Goal: Task Accomplishment & Management: Complete application form

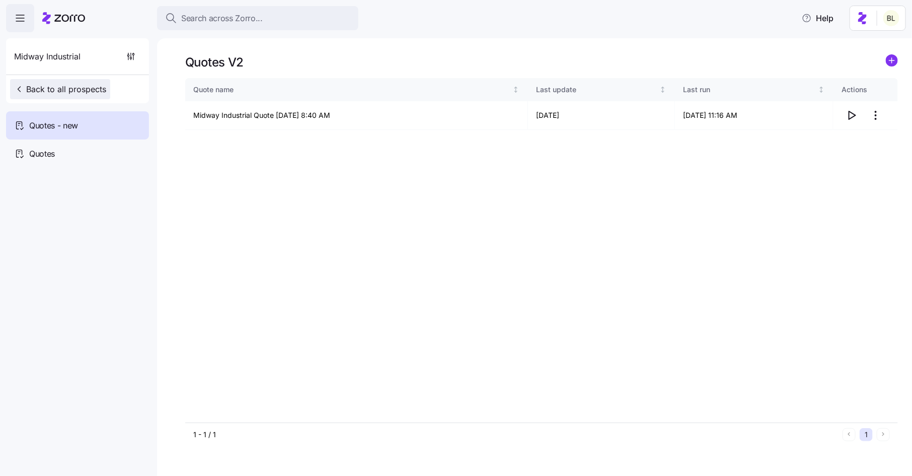
click at [71, 87] on span "Back to all prospects" at bounding box center [60, 89] width 92 height 12
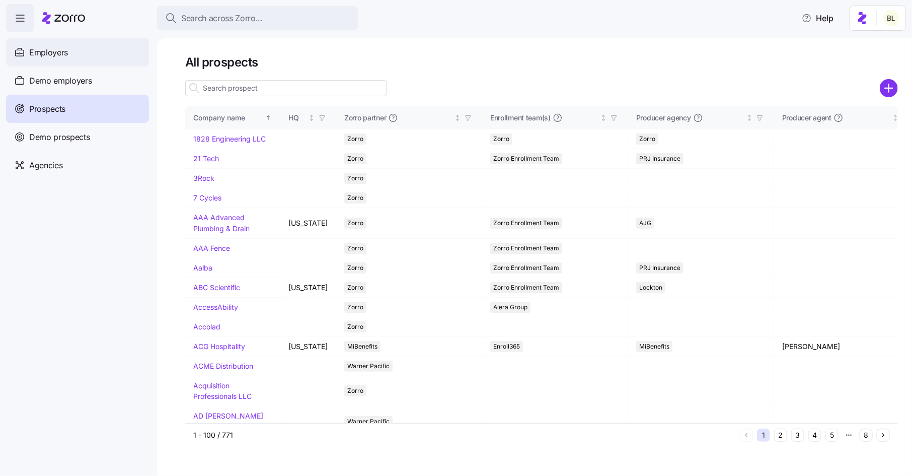
click at [103, 51] on div "Employers" at bounding box center [77, 52] width 143 height 28
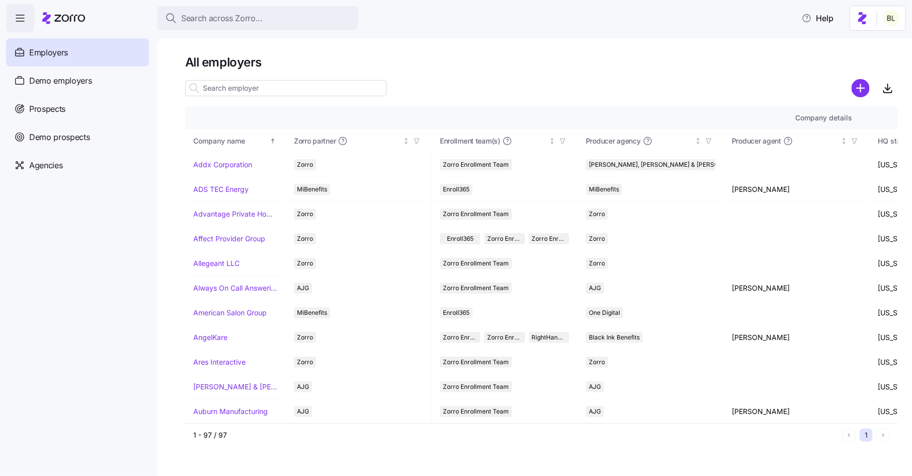
click at [279, 86] on input at bounding box center [285, 88] width 201 height 16
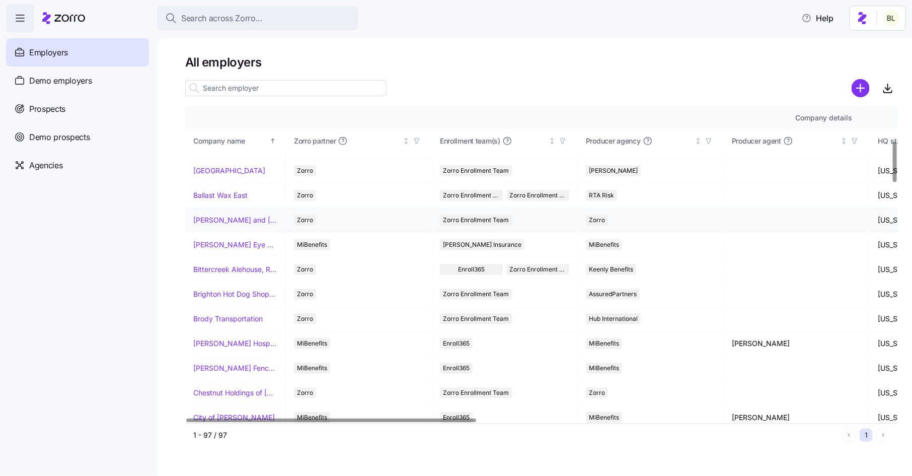
scroll to position [267, 0]
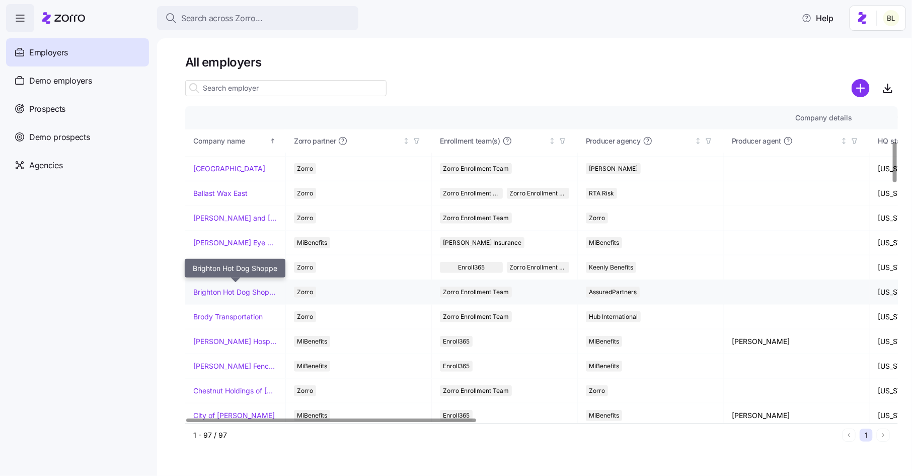
click at [222, 289] on link "Brighton Hot Dog Shoppe" at bounding box center [235, 292] width 84 height 10
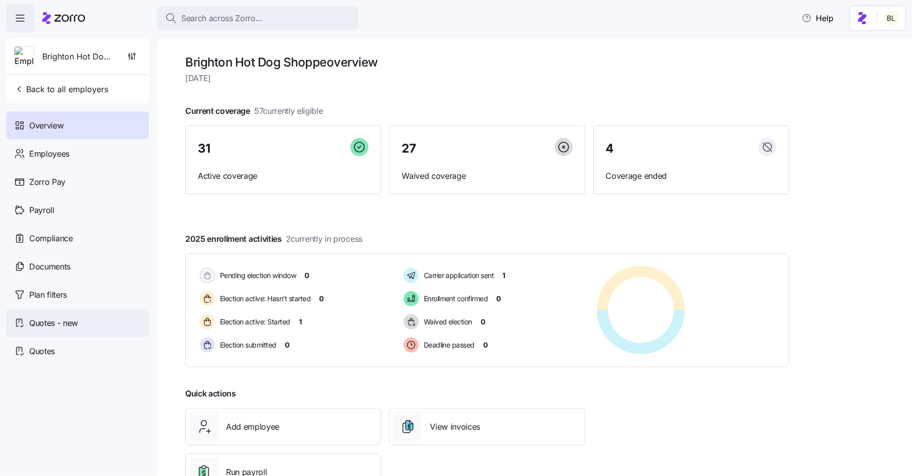
click at [70, 322] on span "Quotes - new" at bounding box center [53, 323] width 49 height 13
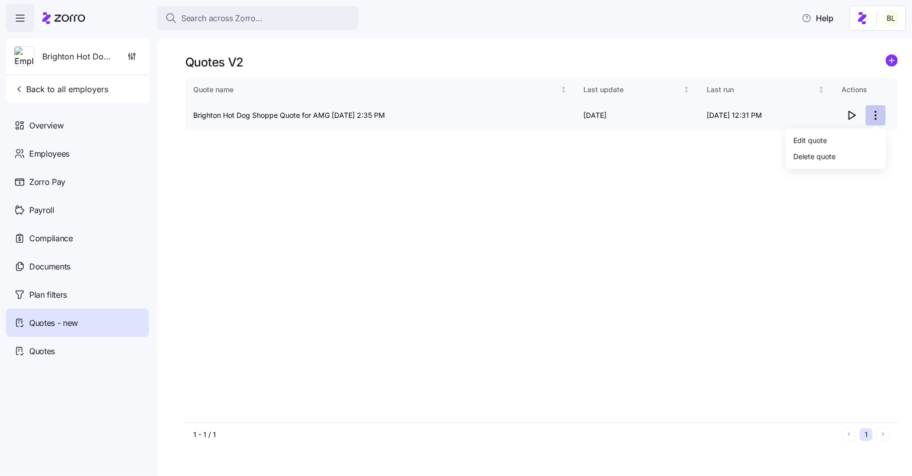
click at [877, 115] on html "Search across Zorro... Help Brighton Hot Dog Shoppe Back to all employers Overv…" at bounding box center [456, 235] width 912 height 470
click at [862, 142] on div "Edit quote" at bounding box center [836, 140] width 93 height 16
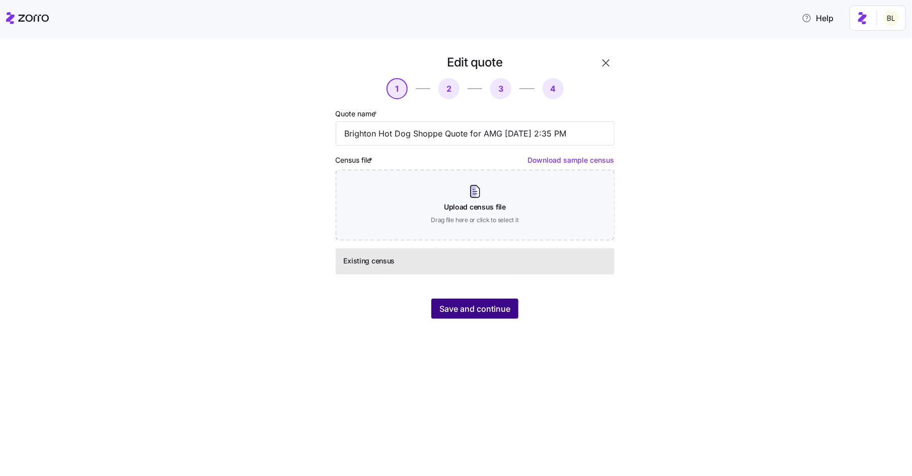
click at [464, 311] on span "Save and continue" at bounding box center [474, 308] width 71 height 12
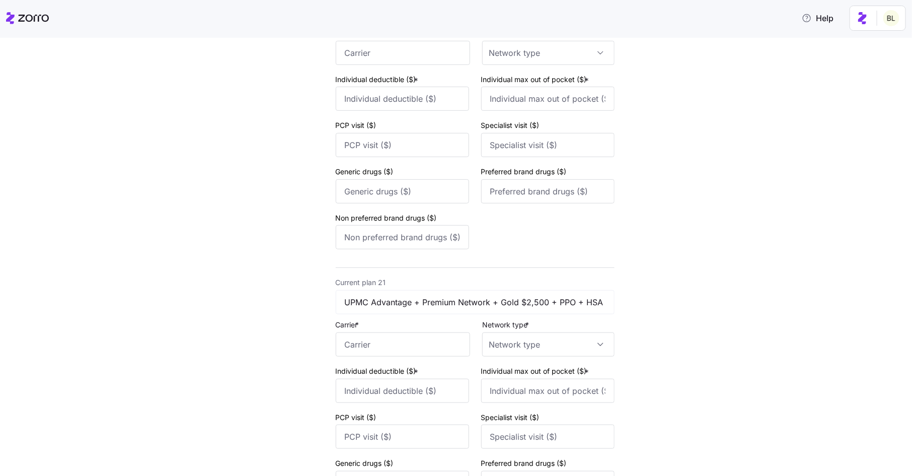
scroll to position [5903, 0]
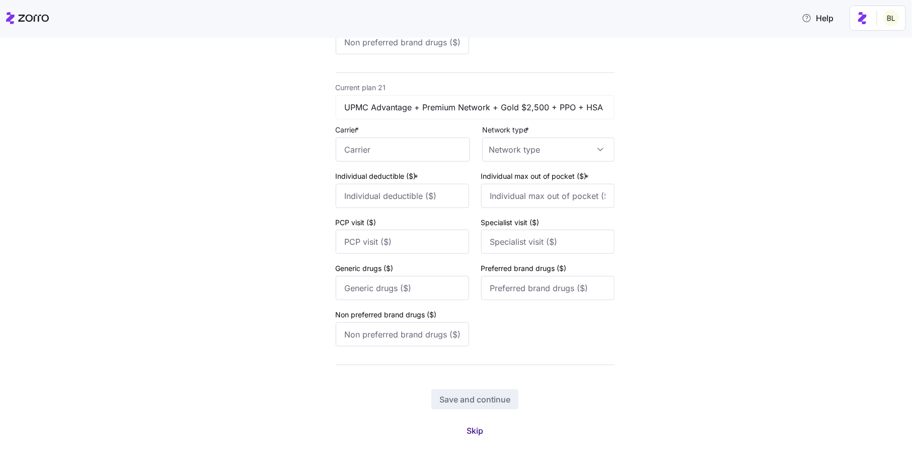
click at [476, 429] on span "Skip" at bounding box center [475, 430] width 17 height 12
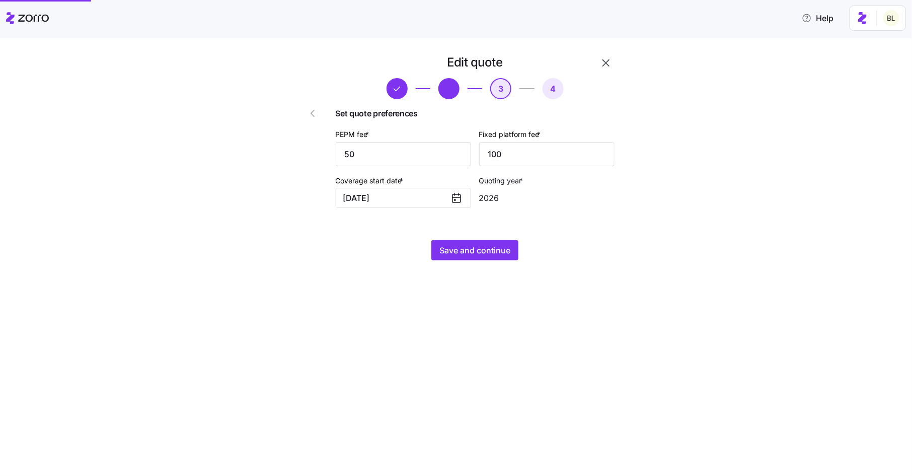
scroll to position [0, 0]
click at [477, 245] on span "Save and continue" at bounding box center [474, 250] width 71 height 12
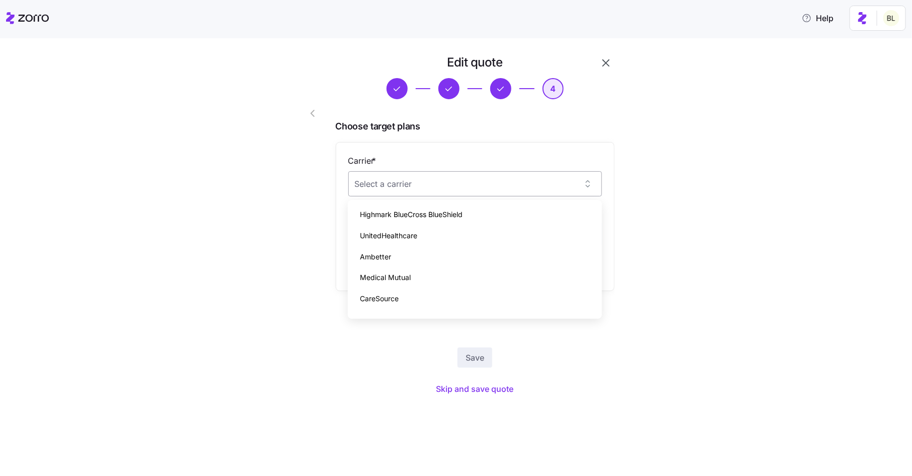
click at [495, 188] on input "Carrier *" at bounding box center [475, 183] width 254 height 25
click at [482, 210] on div "Highmark BlueCross BlueShield" at bounding box center [475, 214] width 246 height 21
type input "Highmark BlueCross BlueShield"
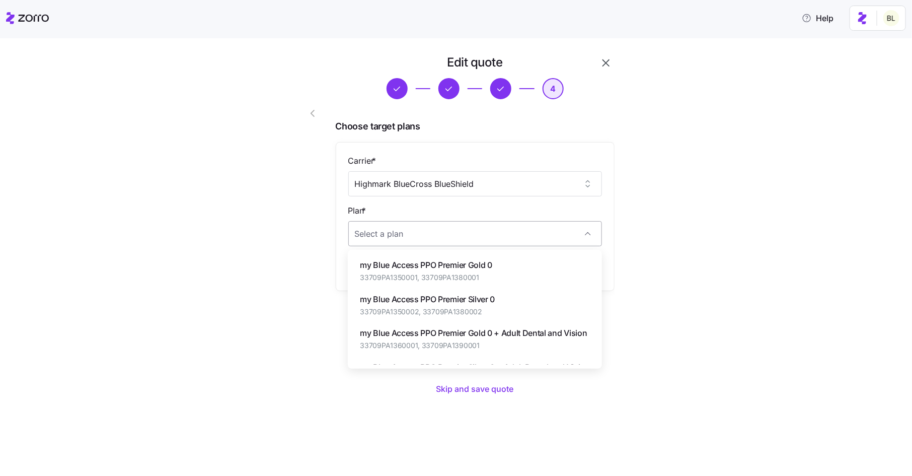
click at [487, 231] on input "Plan *" at bounding box center [475, 233] width 254 height 25
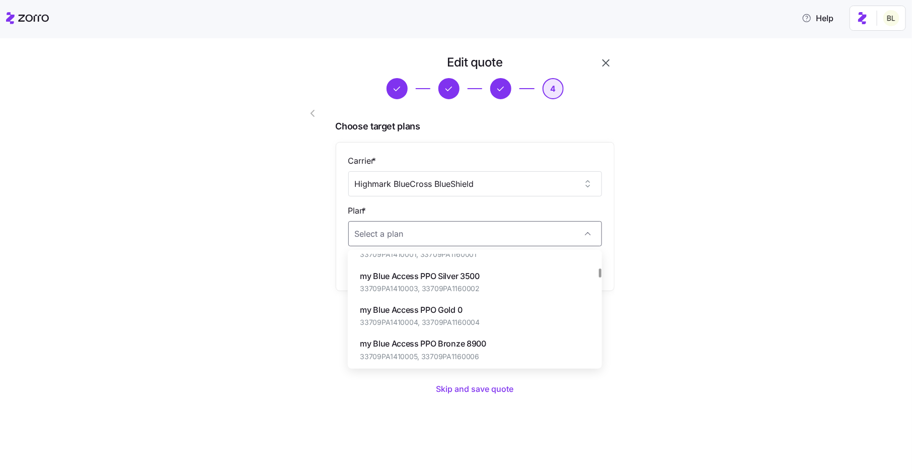
scroll to position [231, 0]
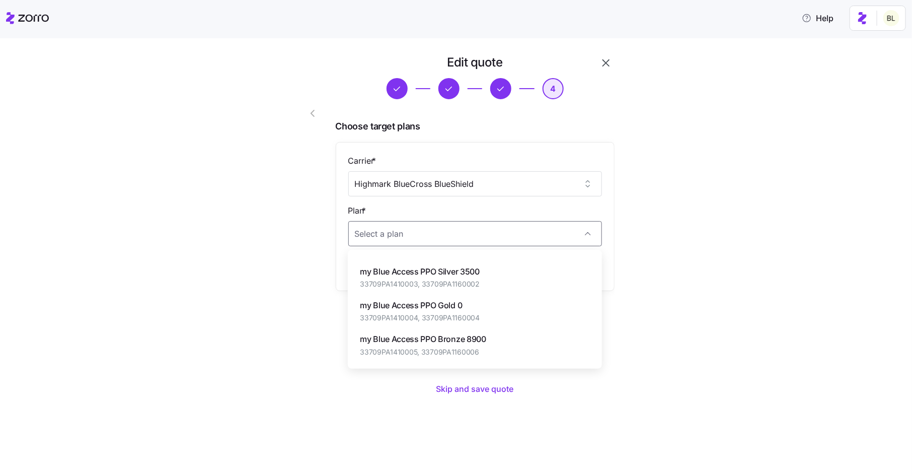
click at [468, 278] on span "my Blue Access PPO Silver 3500" at bounding box center [420, 271] width 120 height 13
type input "my Blue Access PPO Silver 3500"
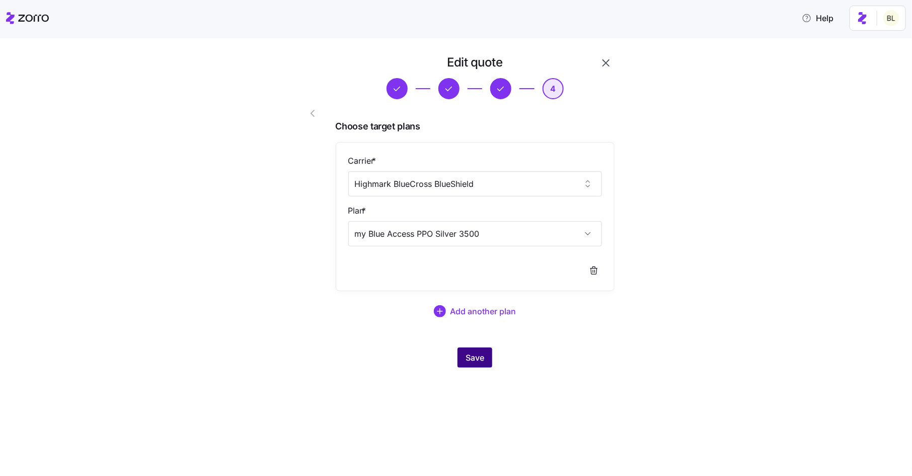
click at [473, 356] on span "Save" at bounding box center [475, 357] width 19 height 12
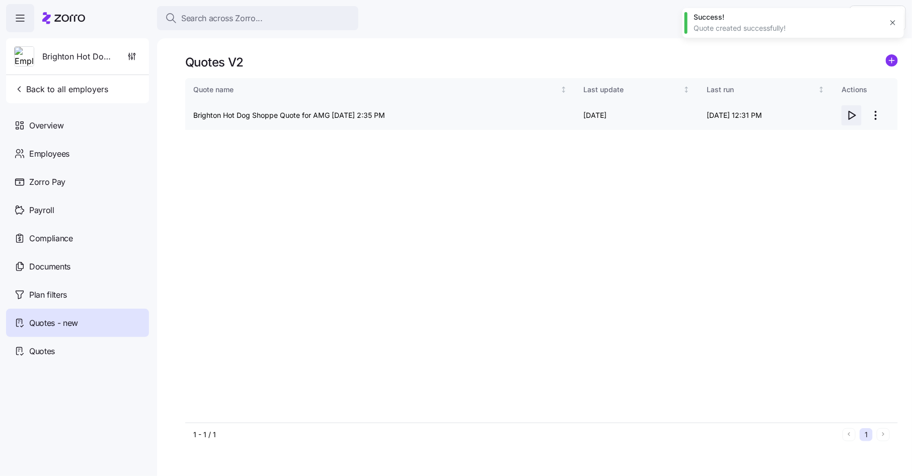
click at [850, 116] on icon "button" at bounding box center [851, 115] width 12 height 12
click at [873, 115] on html "Search across Zorro... Help Brighton Hot Dog Shoppe Back to all employers Overv…" at bounding box center [456, 235] width 912 height 470
click at [867, 138] on div "Edit quote" at bounding box center [836, 140] width 93 height 16
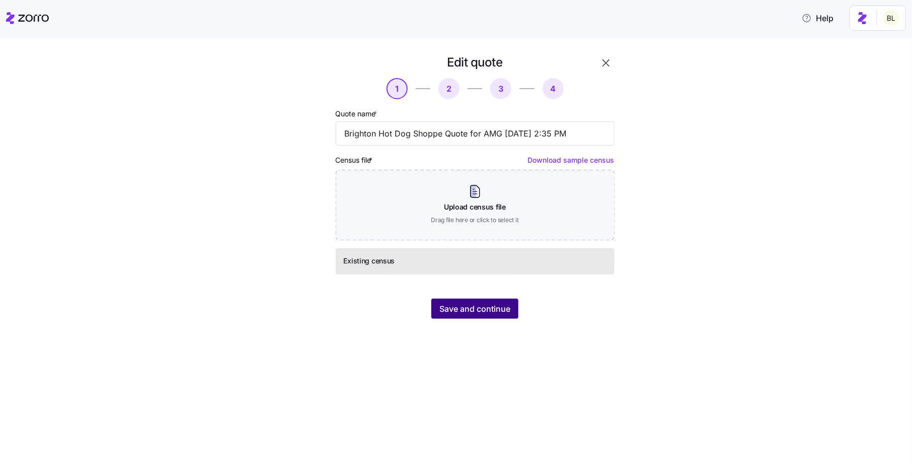
click at [474, 310] on span "Save and continue" at bounding box center [474, 308] width 71 height 12
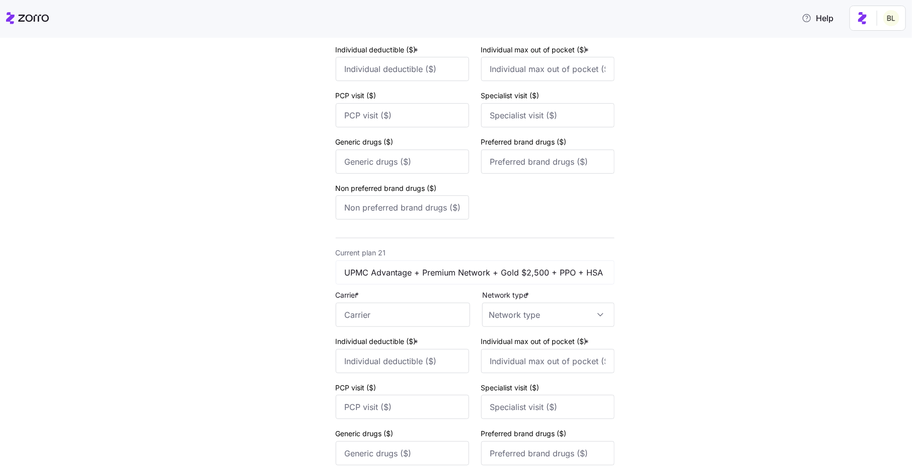
scroll to position [5903, 0]
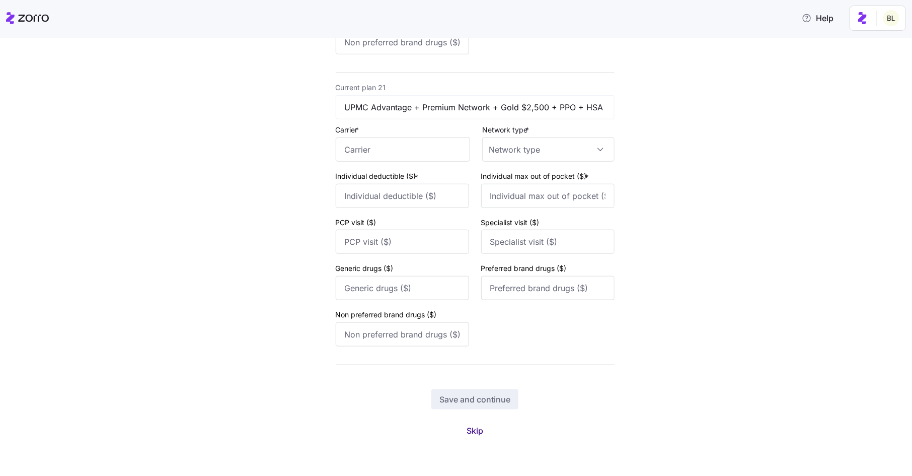
click at [478, 431] on span "Skip" at bounding box center [475, 430] width 17 height 12
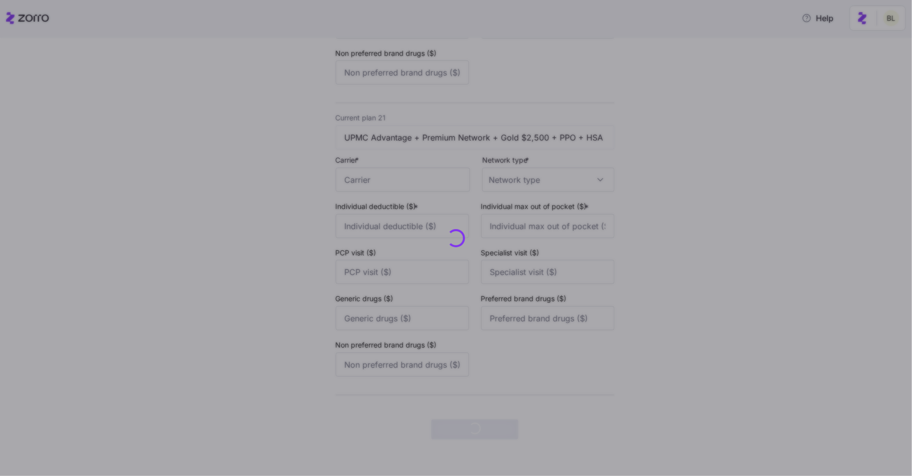
scroll to position [0, 0]
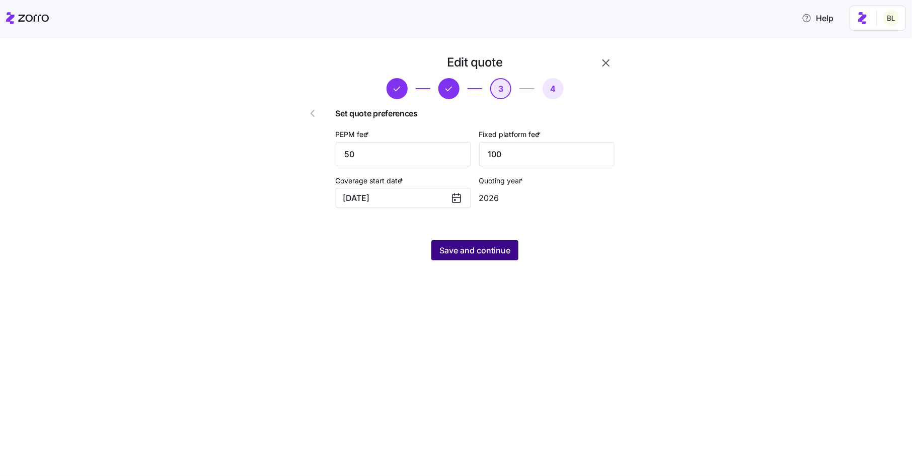
click at [486, 249] on span "Save and continue" at bounding box center [474, 250] width 71 height 12
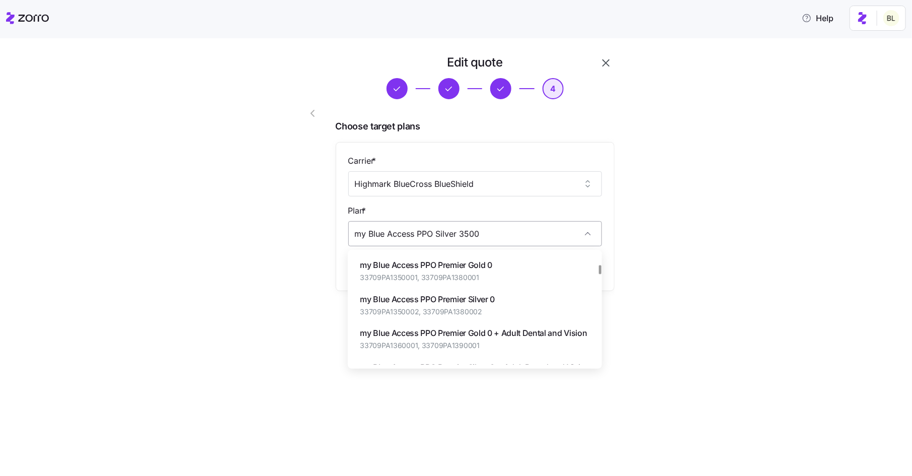
click at [498, 235] on input "my Blue Access PPO Silver 3500" at bounding box center [475, 233] width 254 height 25
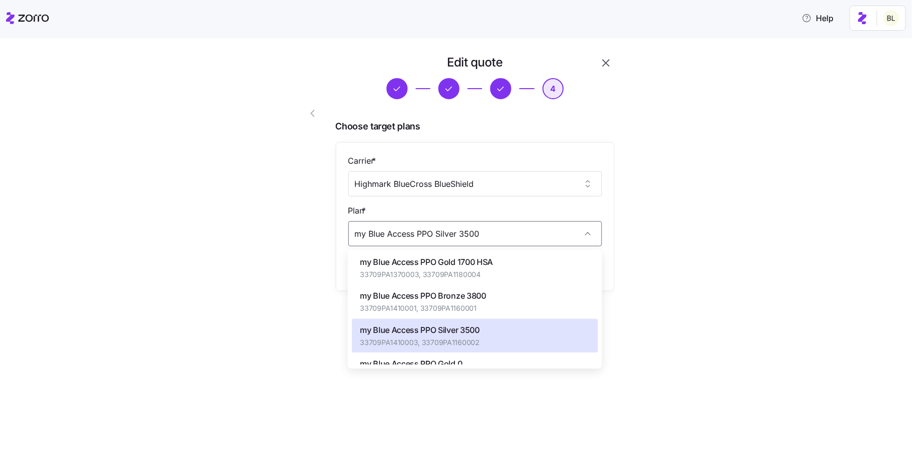
click at [484, 268] on span "my Blue Access PPO Gold 1700 HSA" at bounding box center [426, 262] width 133 height 13
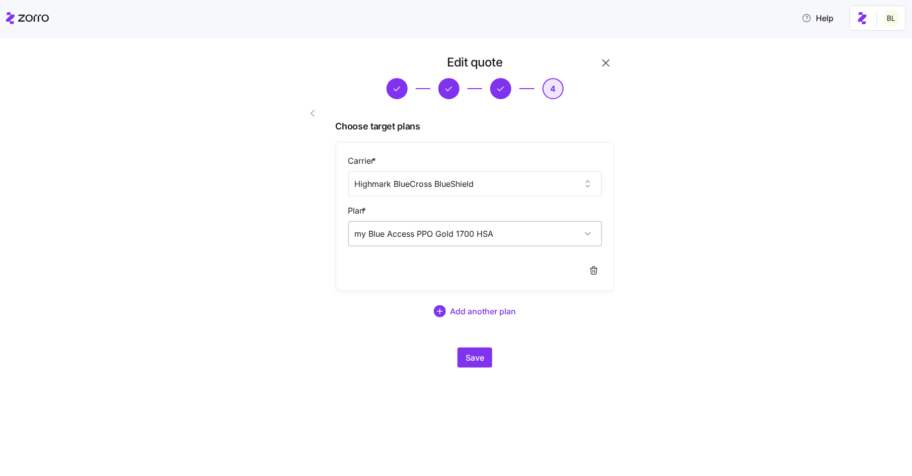
click at [523, 234] on input "my Blue Access PPO Gold 1700 HSA" at bounding box center [475, 233] width 254 height 25
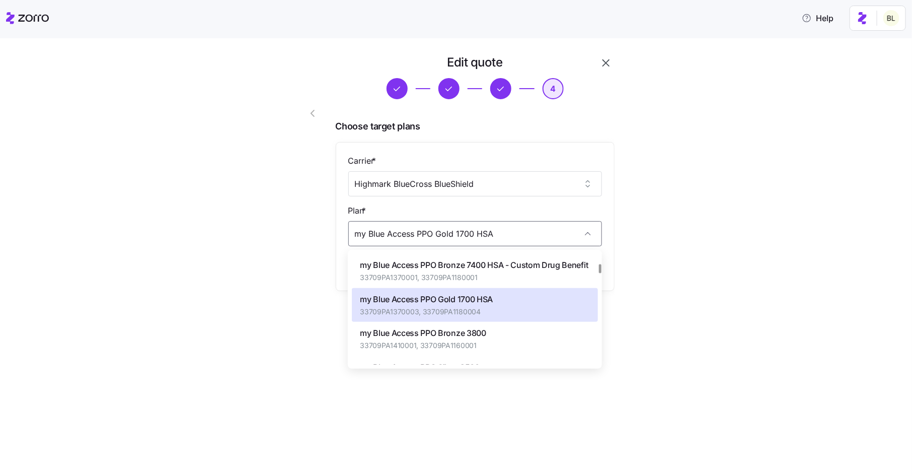
scroll to position [131, 0]
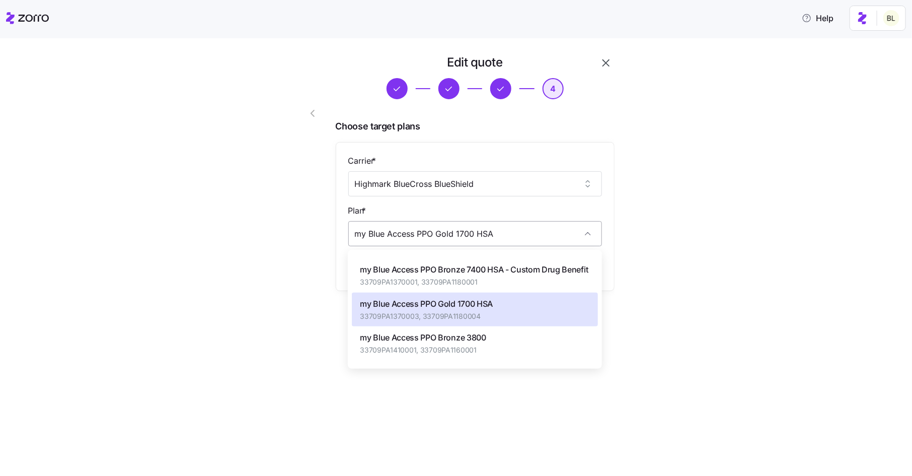
drag, startPoint x: 494, startPoint y: 234, endPoint x: 460, endPoint y: 234, distance: 34.2
click at [460, 234] on input "my Blue Access PPO Gold 1700 HSA" at bounding box center [475, 233] width 254 height 25
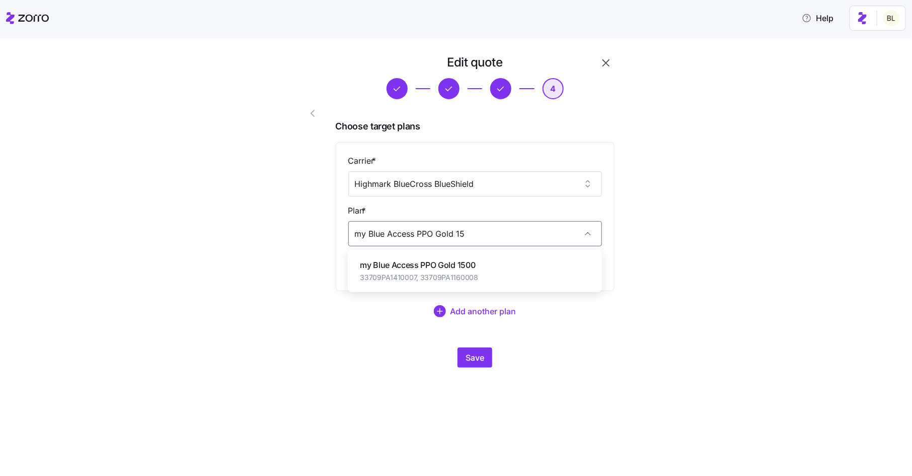
click at [463, 263] on span "my Blue Access PPO Gold 1500" at bounding box center [419, 265] width 118 height 13
type input "my Blue Access PPO Gold 1500"
click at [480, 354] on span "Save" at bounding box center [475, 357] width 19 height 12
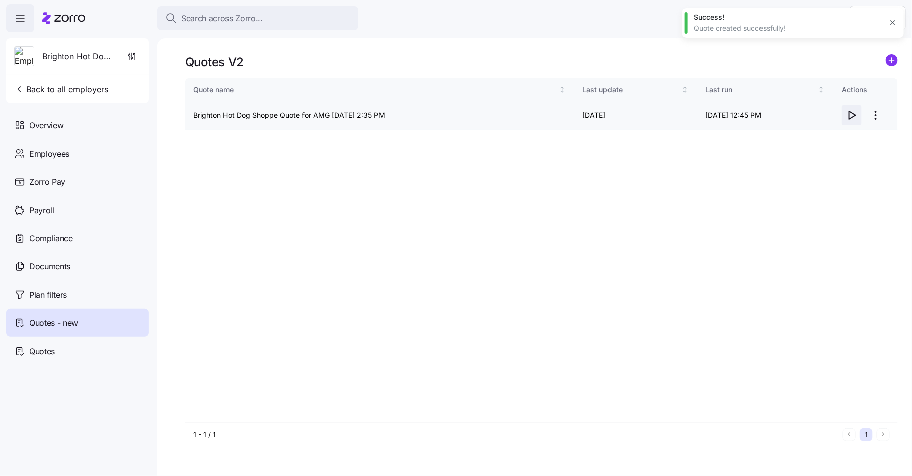
click at [848, 119] on icon "button" at bounding box center [851, 115] width 12 height 12
click at [878, 117] on html "Search across Zorro... Help Brighton Hot Dog Shoppe Back to all employers Overv…" at bounding box center [456, 235] width 912 height 470
click at [870, 138] on div "Edit quote" at bounding box center [836, 140] width 93 height 16
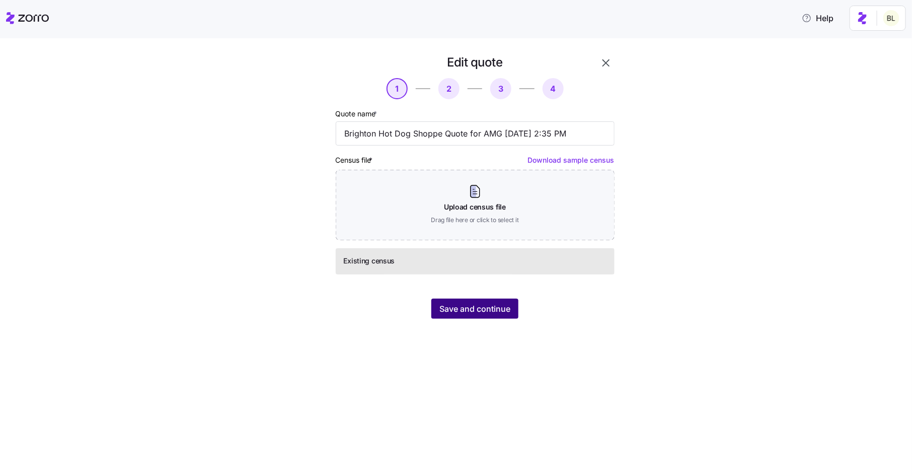
click at [494, 305] on span "Save and continue" at bounding box center [474, 308] width 71 height 12
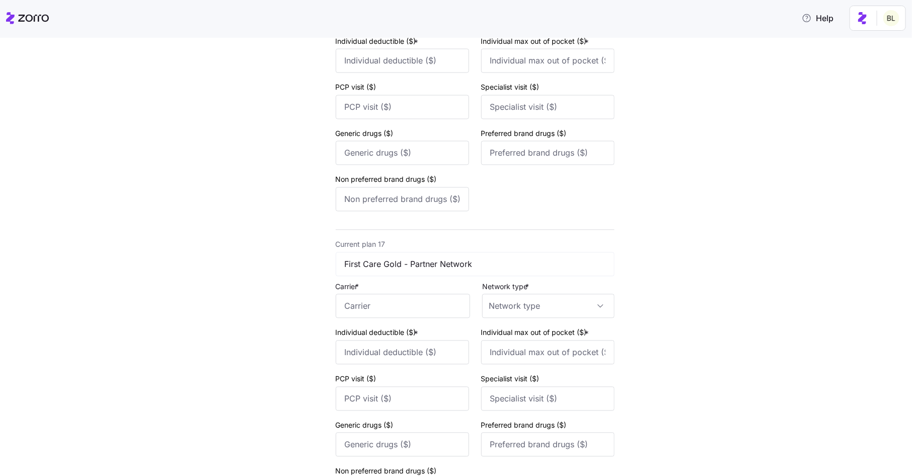
scroll to position [4558, 0]
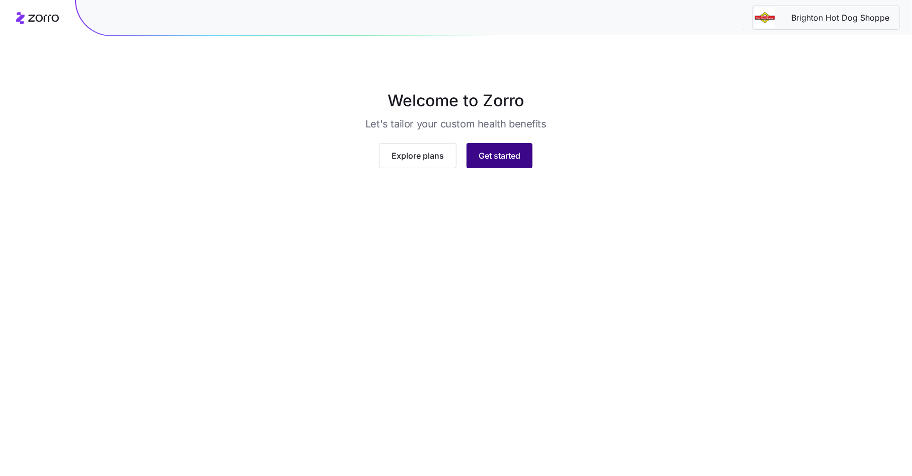
click at [495, 162] on span "Get started" at bounding box center [500, 155] width 42 height 12
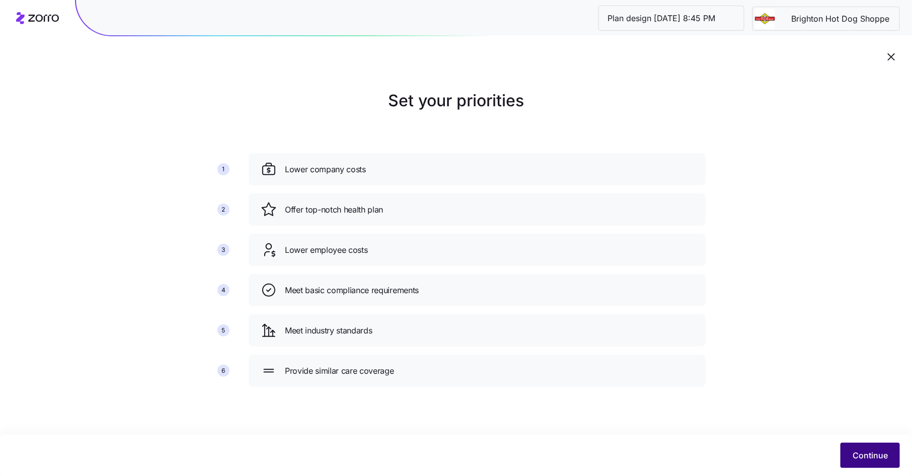
click at [859, 449] on span "Continue" at bounding box center [870, 455] width 35 height 12
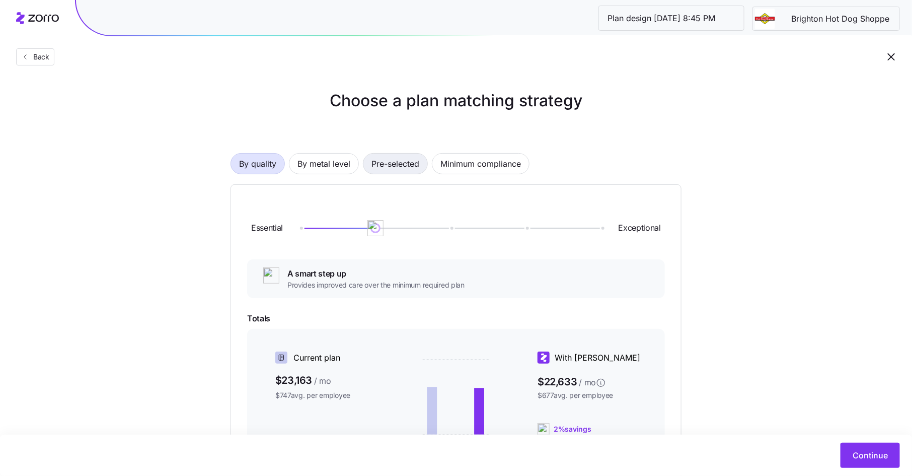
click at [386, 163] on span "Pre-selected" at bounding box center [395, 163] width 48 height 20
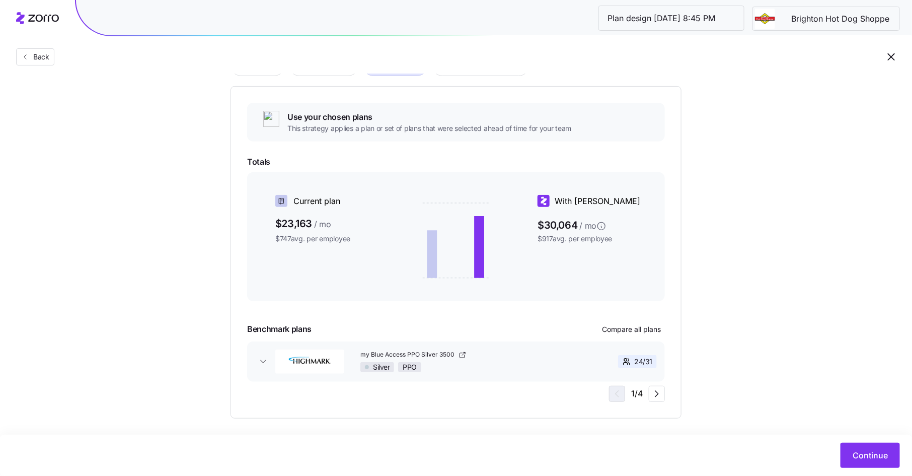
scroll to position [105, 0]
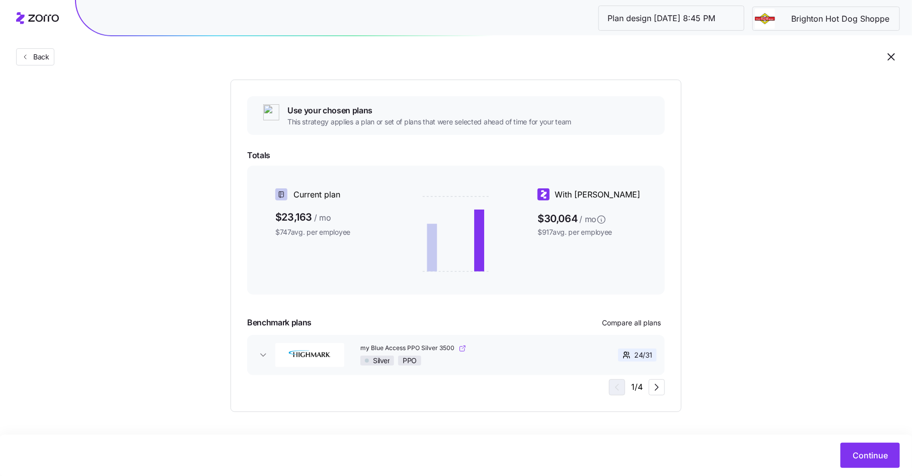
click at [576, 345] on link "my Blue Access PPO Silver 3500" at bounding box center [468, 348] width 217 height 9
click at [640, 324] on span "Compare all plans" at bounding box center [631, 323] width 59 height 10
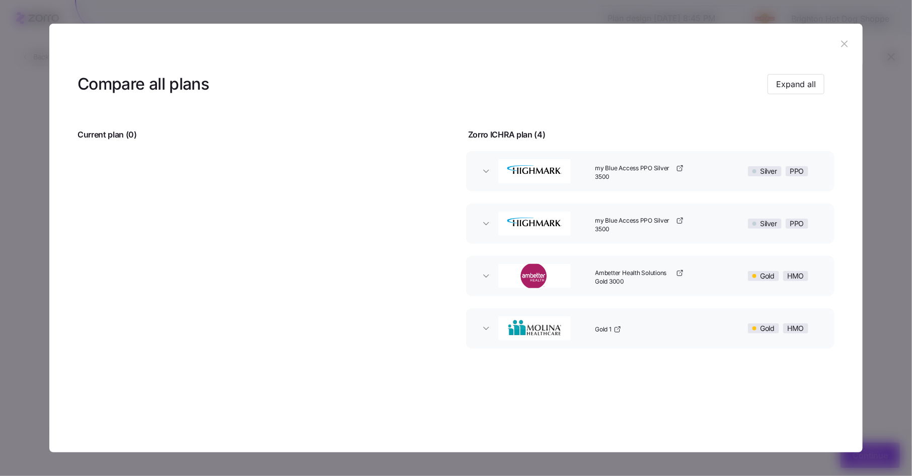
click at [708, 174] on div "my Blue Access PPO Silver 3500" at bounding box center [660, 171] width 138 height 32
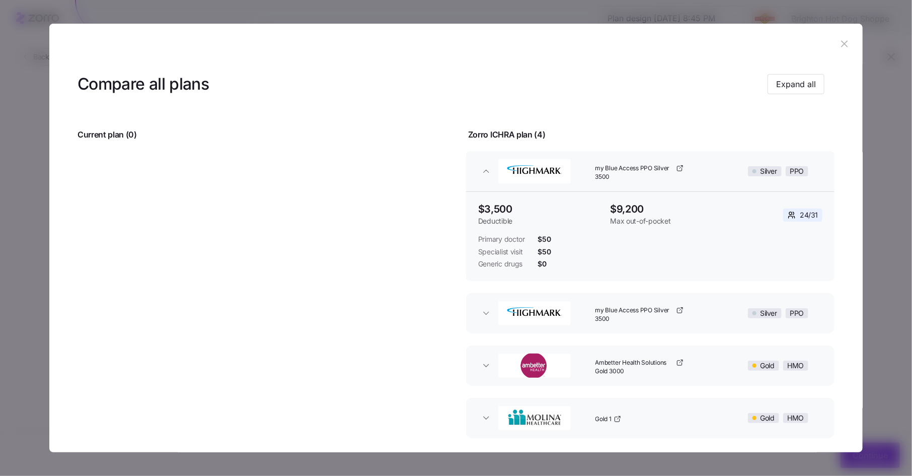
click at [698, 170] on div "my Blue Access PPO Silver 3500" at bounding box center [660, 171] width 138 height 32
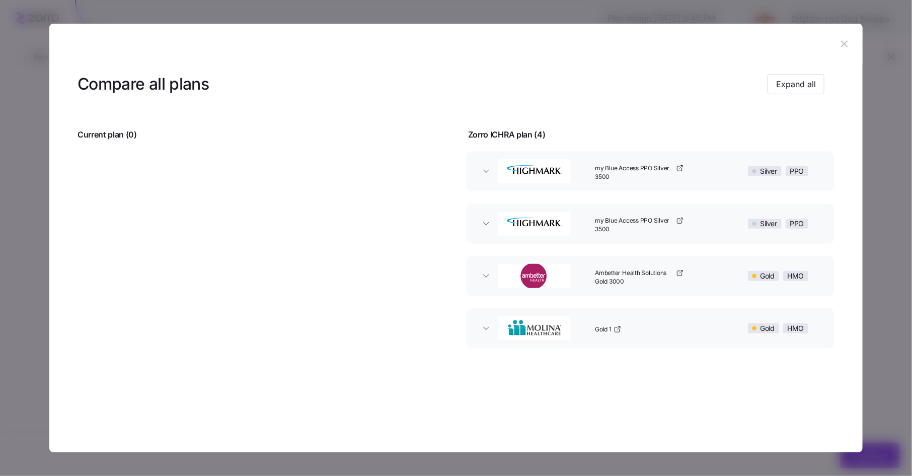
click at [696, 223] on div "my Blue Access PPO Silver 3500" at bounding box center [660, 223] width 138 height 32
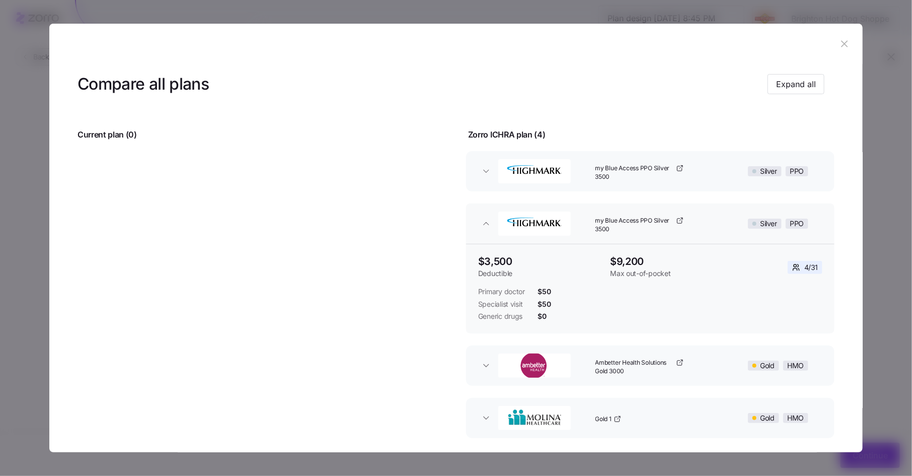
click at [699, 218] on div "my Blue Access PPO Silver 3500" at bounding box center [660, 223] width 138 height 32
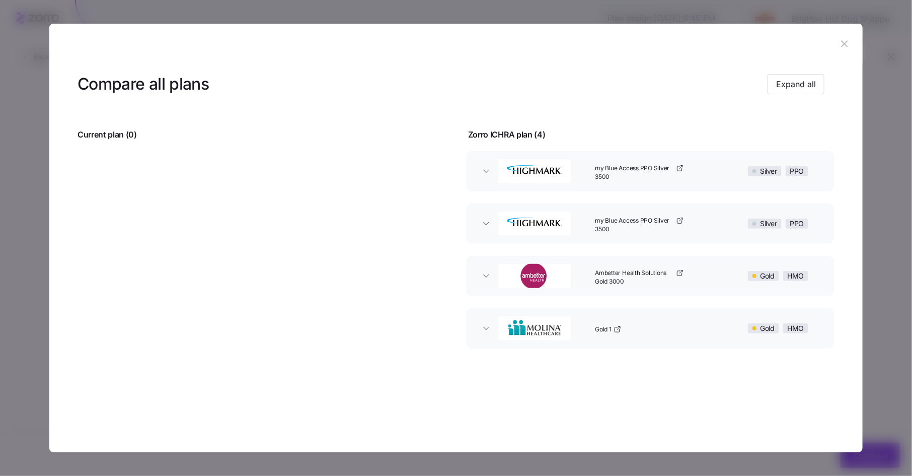
click at [698, 271] on div "Ambetter Health Solutions Gold 3000" at bounding box center [660, 276] width 138 height 32
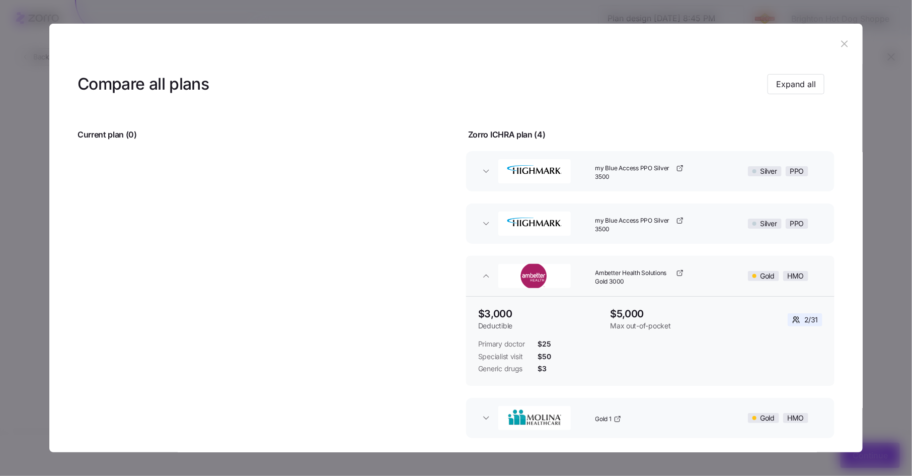
click at [702, 271] on div "Ambetter Health Solutions Gold 3000" at bounding box center [660, 276] width 138 height 32
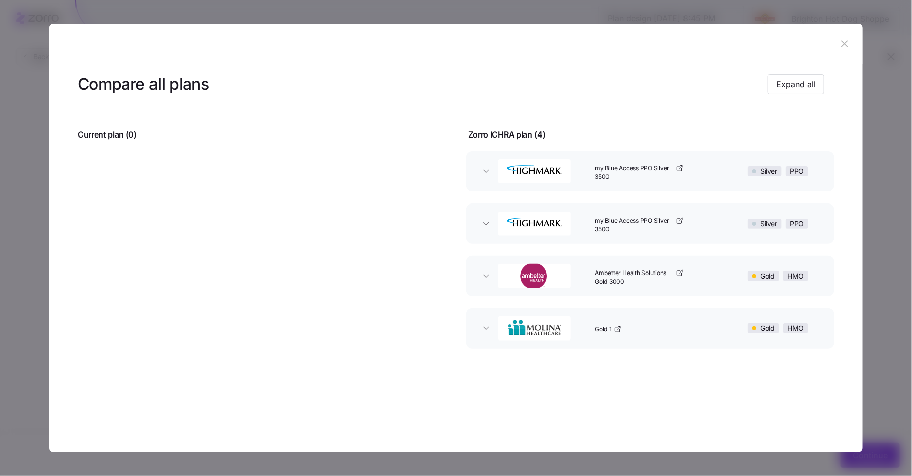
click at [695, 320] on div "Gold 1" at bounding box center [660, 328] width 138 height 32
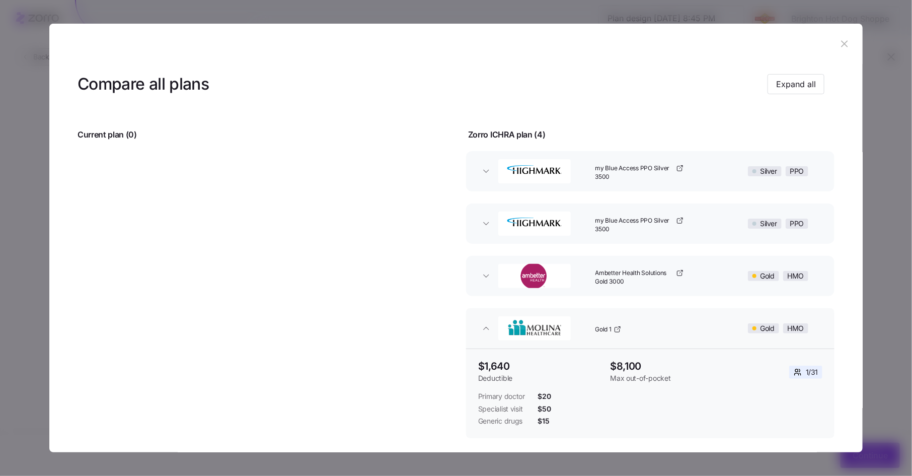
click at [695, 320] on div "Gold 1" at bounding box center [660, 328] width 138 height 32
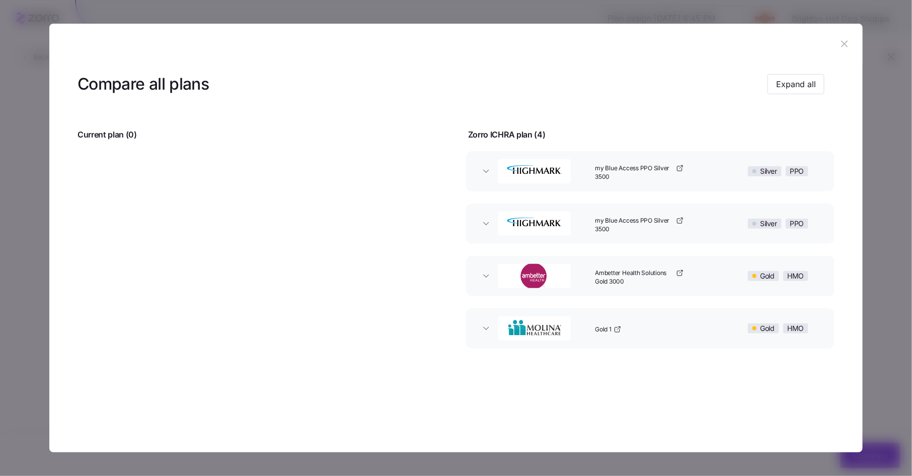
click at [846, 44] on icon "button" at bounding box center [844, 43] width 11 height 11
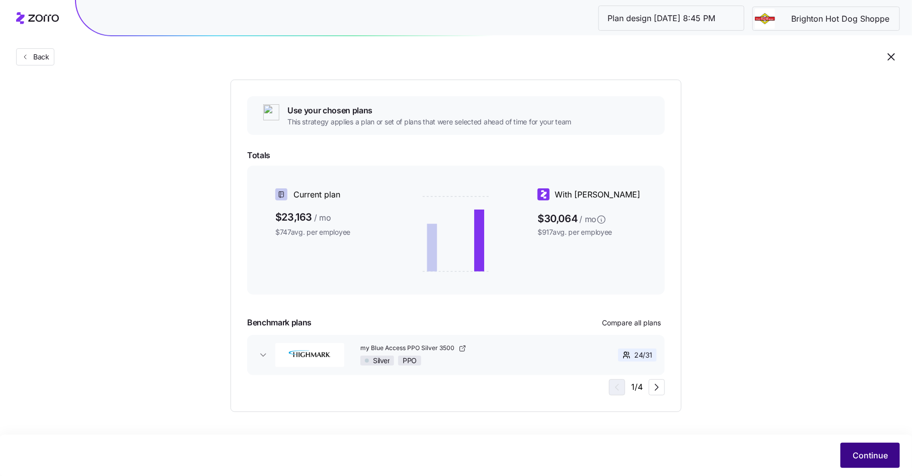
click at [857, 452] on span "Continue" at bounding box center [870, 455] width 35 height 12
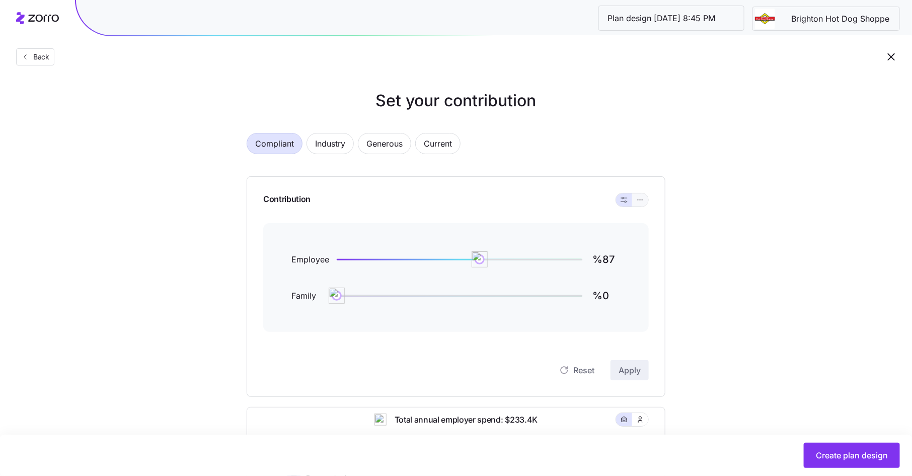
click at [644, 202] on button "button" at bounding box center [640, 200] width 8 height 8
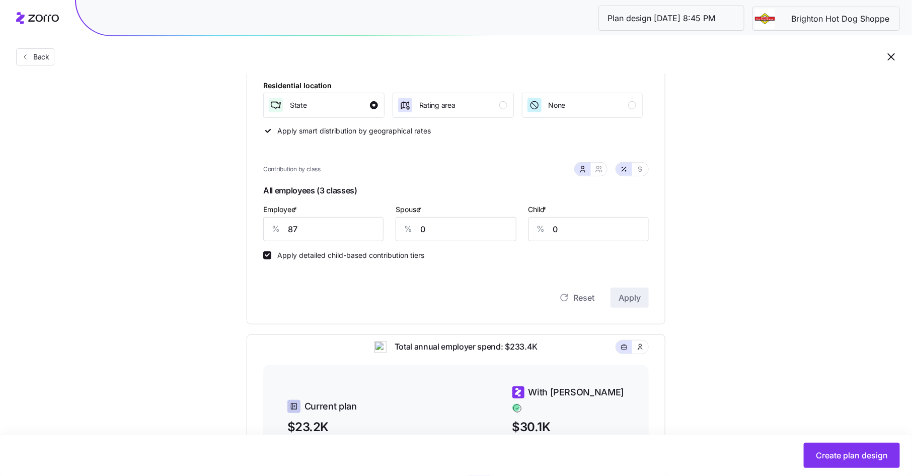
scroll to position [174, 0]
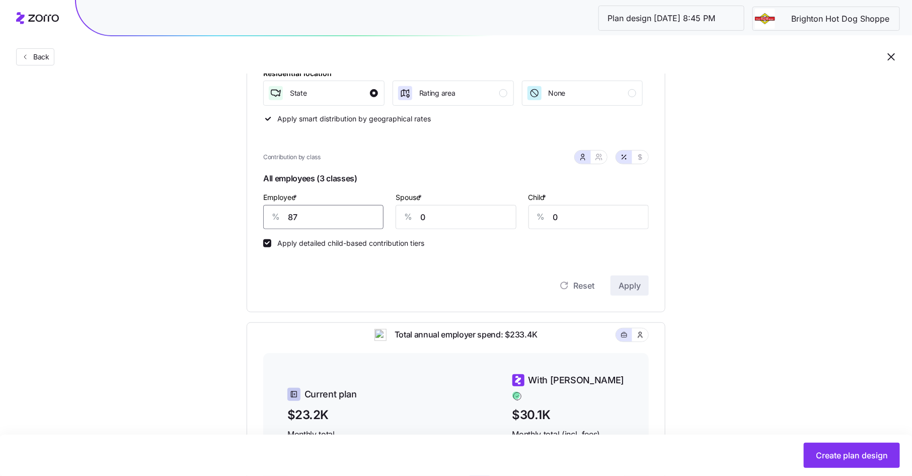
drag, startPoint x: 302, startPoint y: 214, endPoint x: 290, endPoint y: 215, distance: 12.6
click at [290, 215] on input "87" at bounding box center [323, 217] width 120 height 24
type input "80"
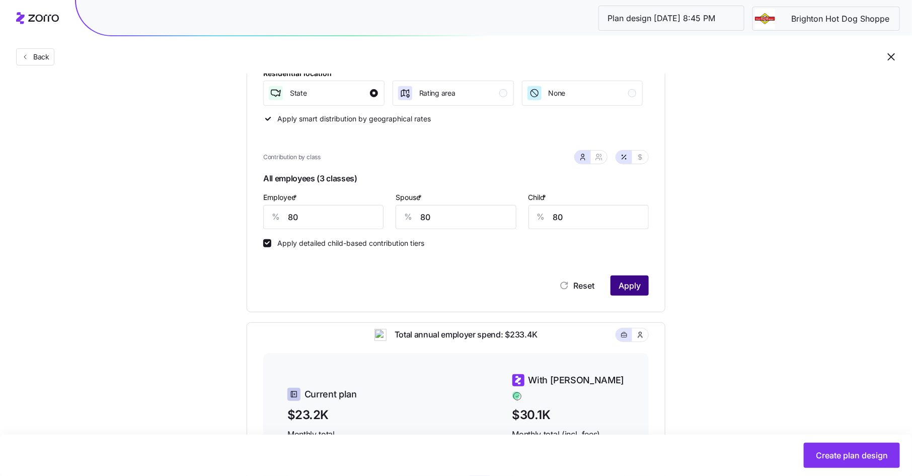
click at [632, 279] on span "Apply" at bounding box center [629, 285] width 22 height 12
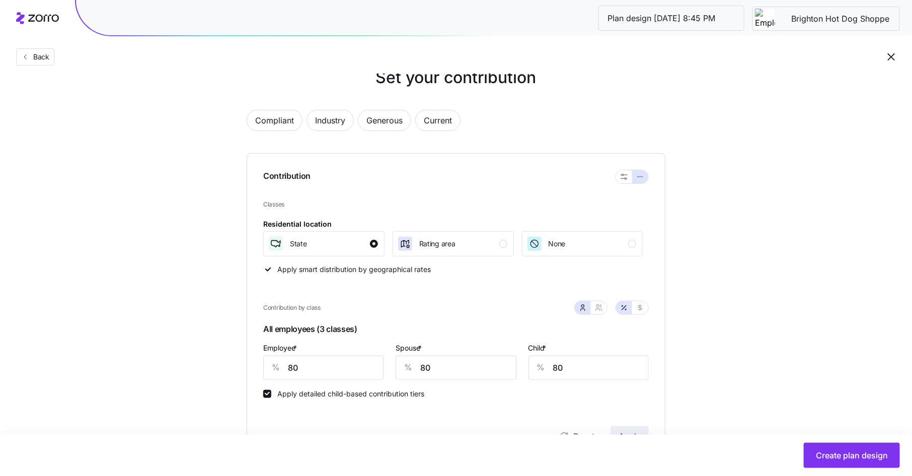
scroll to position [0, 0]
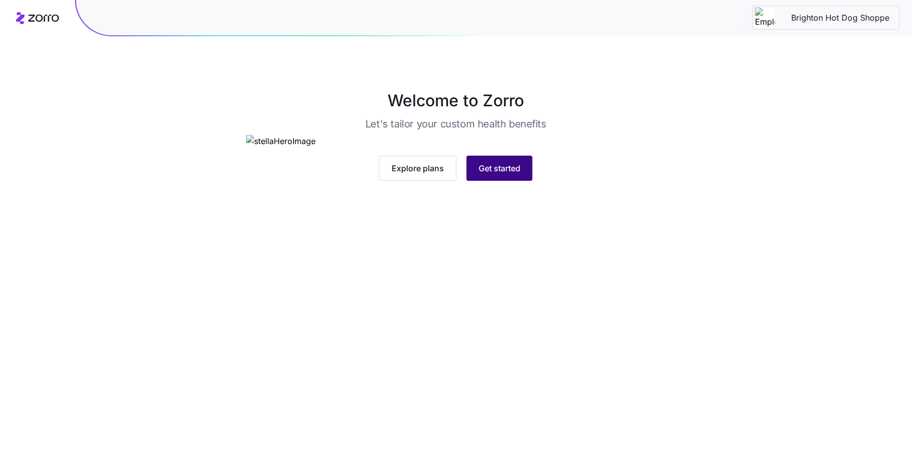
click at [496, 174] on span "Get started" at bounding box center [500, 168] width 42 height 12
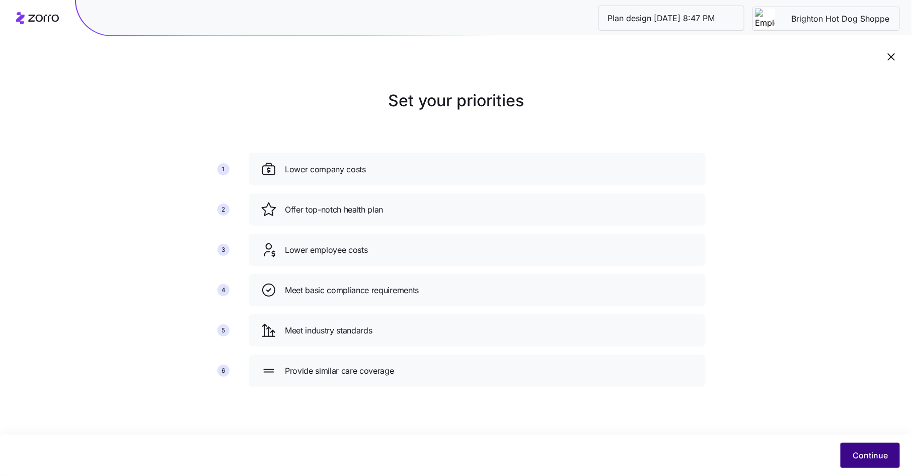
click at [869, 453] on span "Continue" at bounding box center [870, 455] width 35 height 12
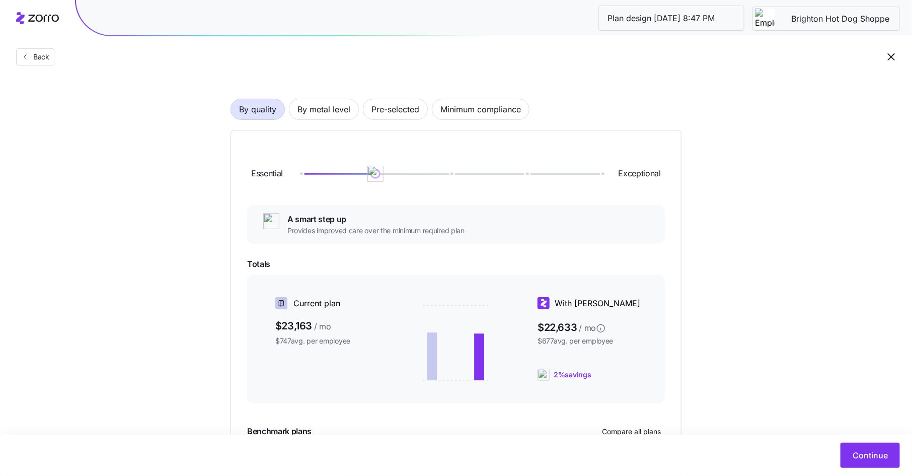
scroll to position [56, 0]
click at [397, 106] on span "Pre-selected" at bounding box center [395, 108] width 48 height 20
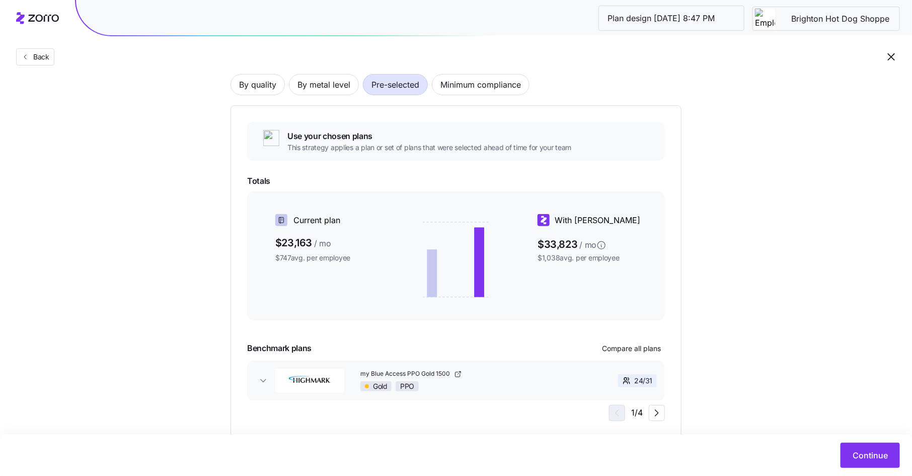
scroll to position [105, 0]
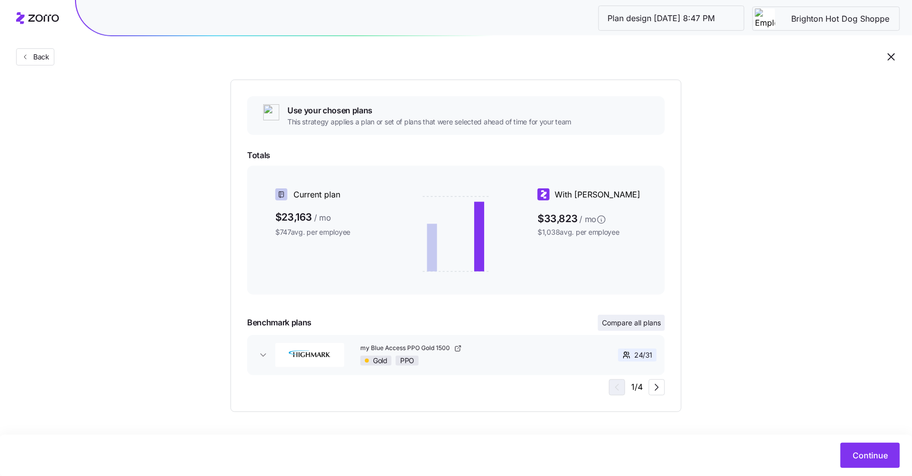
click at [658, 319] on span "Compare all plans" at bounding box center [631, 323] width 59 height 10
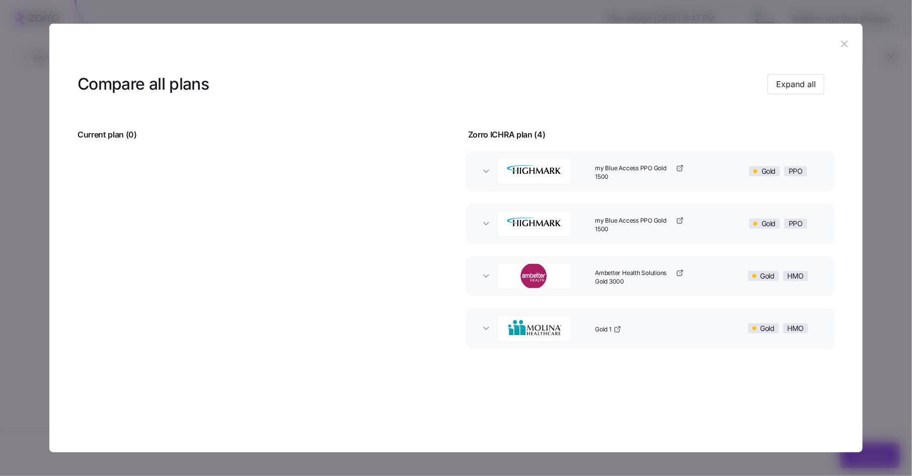
click at [708, 168] on div "my Blue Access PPO Gold 1500" at bounding box center [660, 171] width 138 height 32
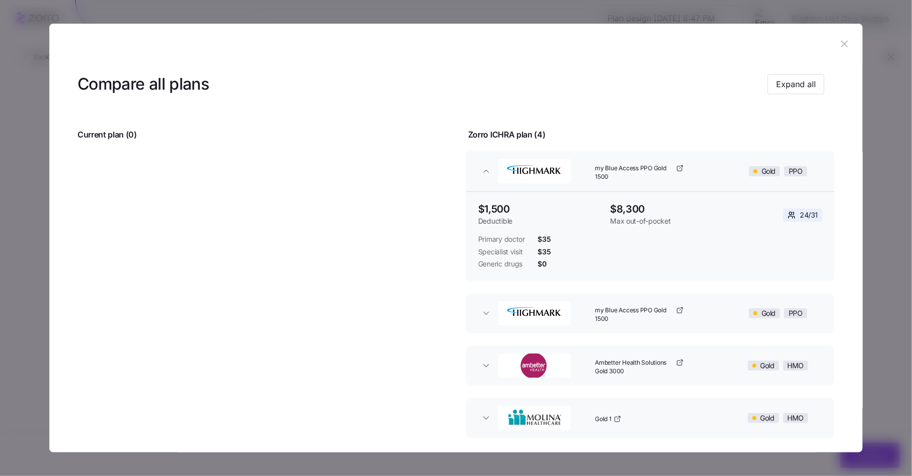
click at [708, 168] on div "my Blue Access PPO Gold 1500" at bounding box center [660, 171] width 138 height 32
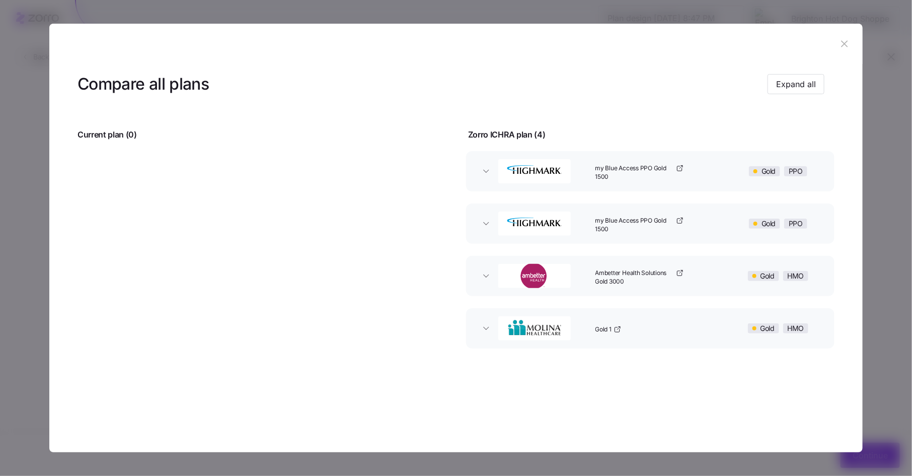
click at [690, 227] on div "my Blue Access PPO Gold 1500" at bounding box center [660, 223] width 138 height 32
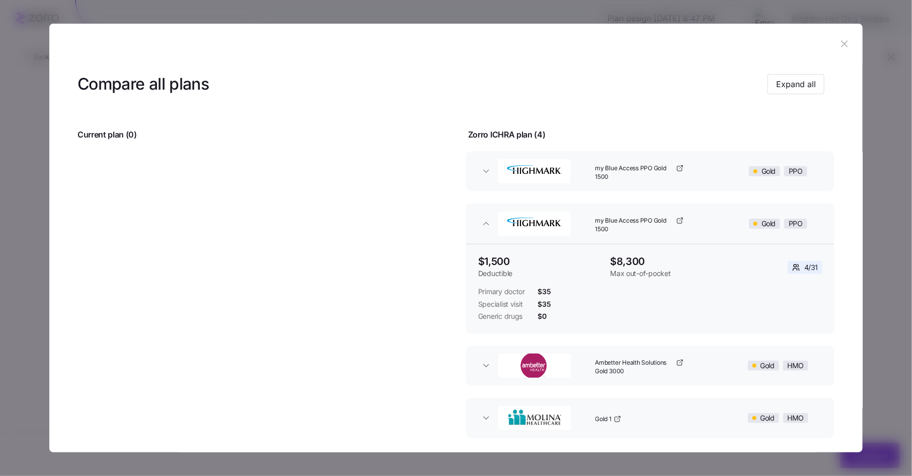
click at [704, 223] on div "my Blue Access PPO Gold 1500" at bounding box center [660, 223] width 138 height 32
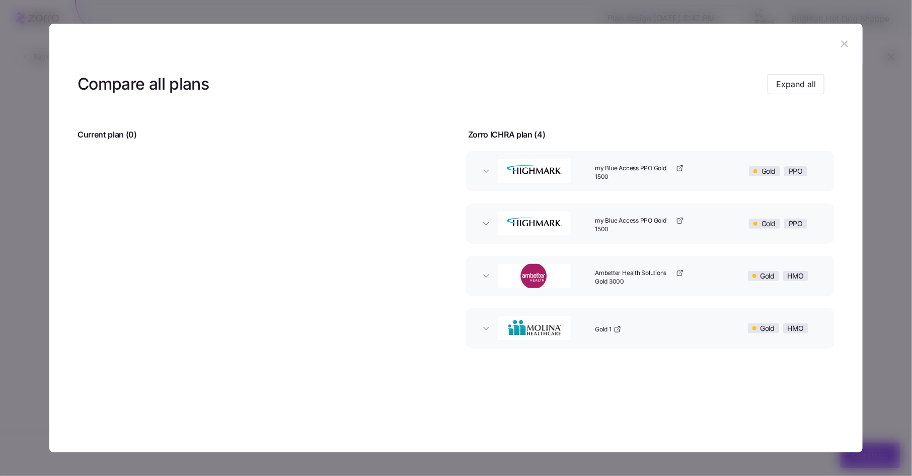
click at [843, 41] on icon "button" at bounding box center [844, 43] width 11 height 11
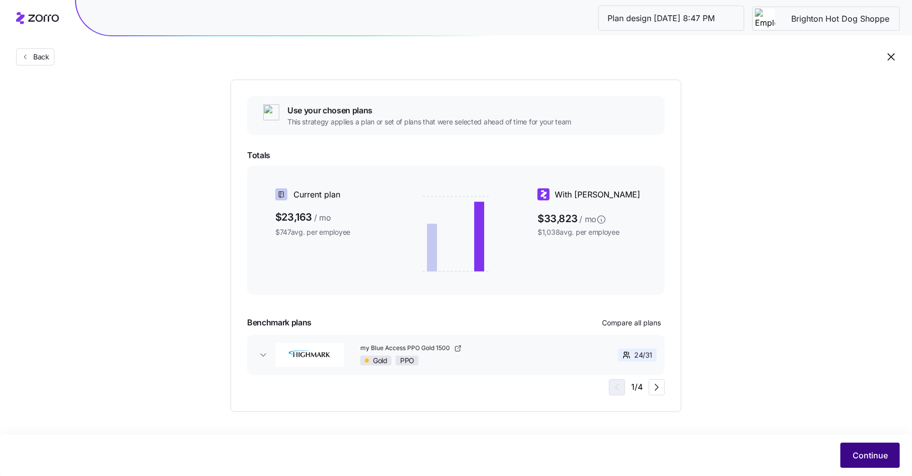
click at [878, 452] on span "Continue" at bounding box center [870, 455] width 35 height 12
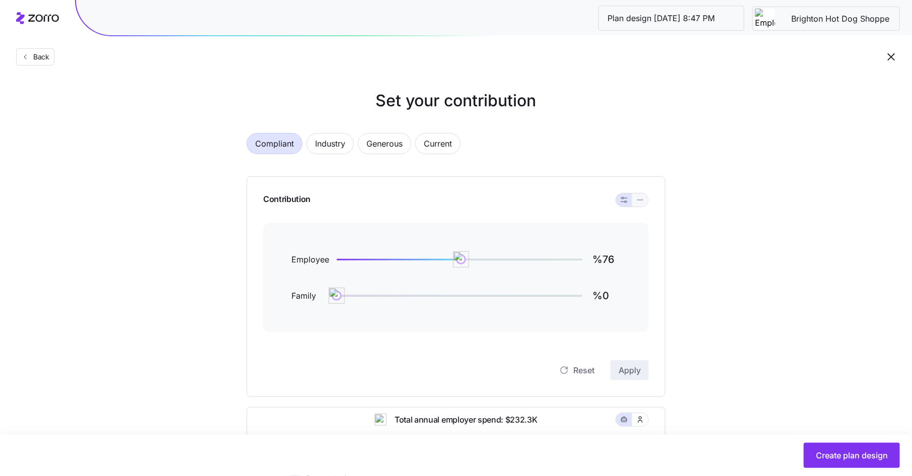
click at [643, 201] on icon "button" at bounding box center [640, 200] width 7 height 12
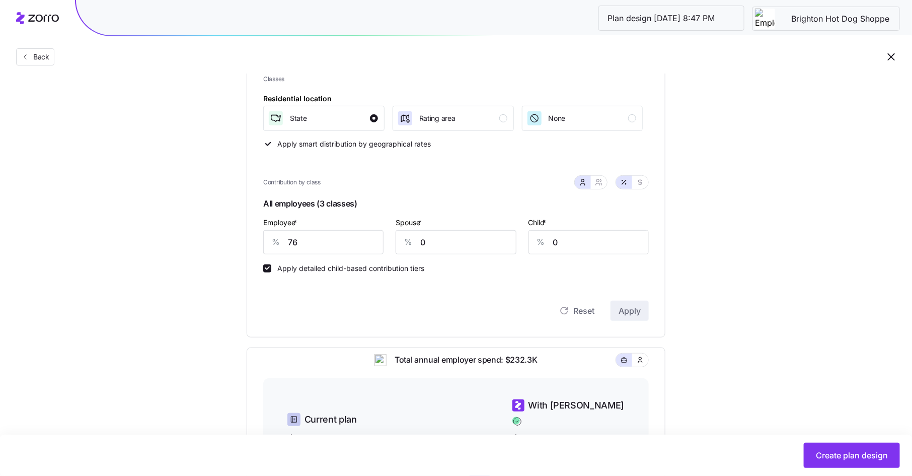
scroll to position [169, 0]
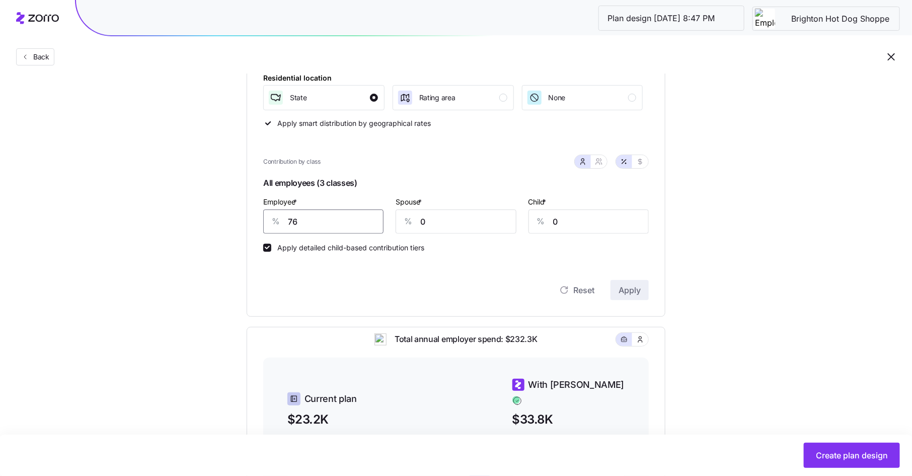
drag, startPoint x: 296, startPoint y: 222, endPoint x: 288, endPoint y: 222, distance: 8.1
click at [288, 222] on input "76" at bounding box center [323, 221] width 120 height 24
type input "80"
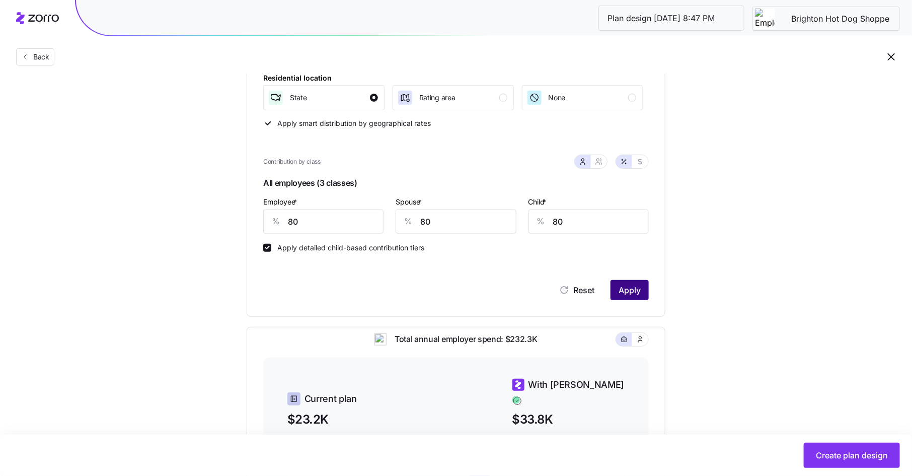
click at [634, 289] on span "Apply" at bounding box center [629, 290] width 22 height 12
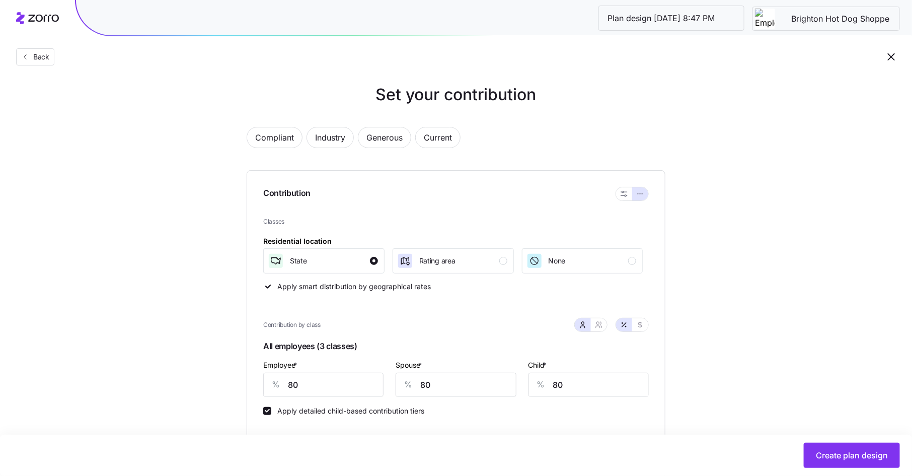
scroll to position [0, 0]
